Goal: Navigation & Orientation: Find specific page/section

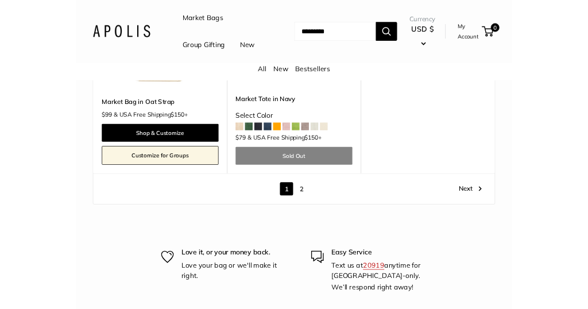
scroll to position [5326, 0]
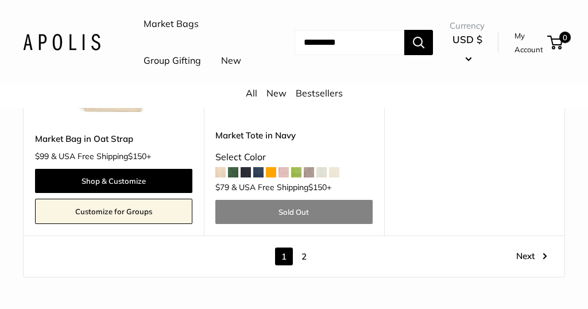
click at [307, 248] on link "2" at bounding box center [304, 257] width 18 height 18
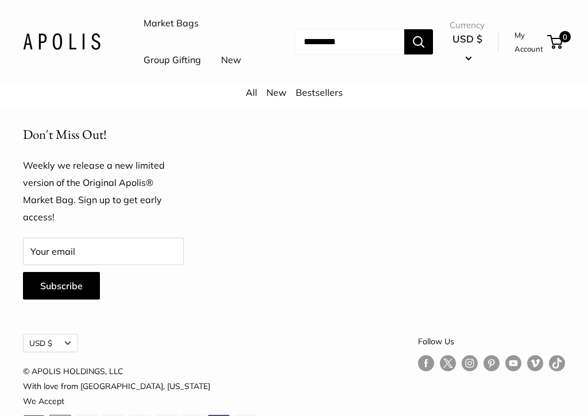
scroll to position [1646, 0]
click at [173, 20] on link "Market Bags" at bounding box center [171, 24] width 55 height 17
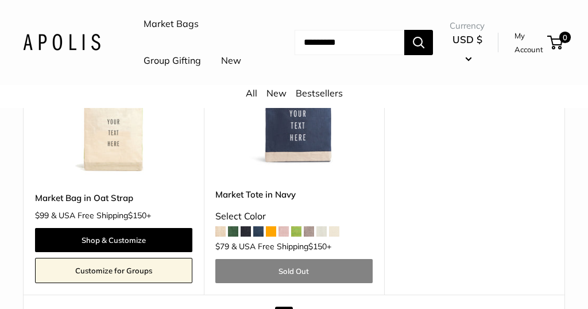
scroll to position [5266, 0]
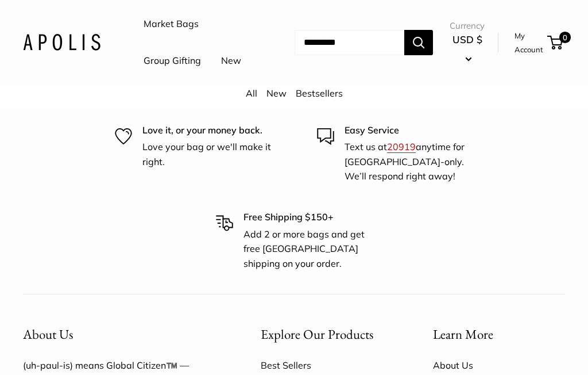
scroll to position [2667, 0]
